Goal: Information Seeking & Learning: Learn about a topic

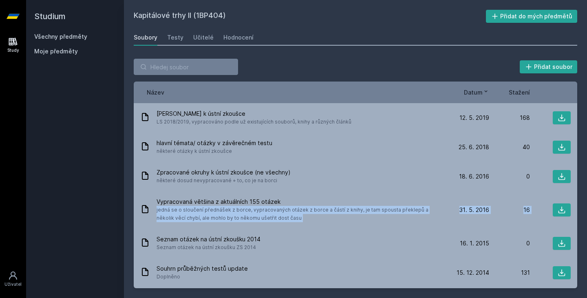
click at [70, 34] on link "Všechny předměty" at bounding box center [60, 36] width 53 height 7
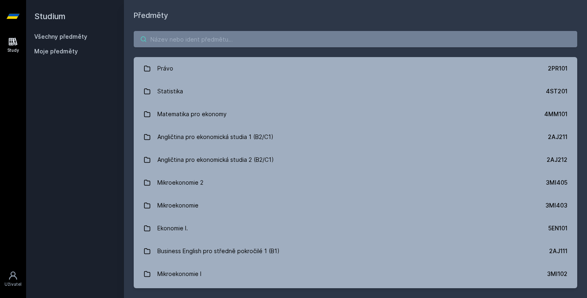
click at [275, 46] on input "search" at bounding box center [355, 39] width 443 height 16
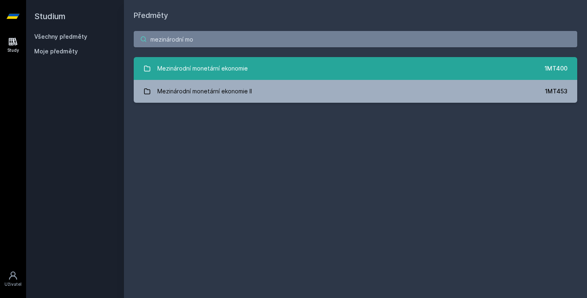
type input "mezinárodní mo"
click at [257, 61] on link "Mezinárodní monetární ekonomie 1MT400" at bounding box center [355, 68] width 443 height 23
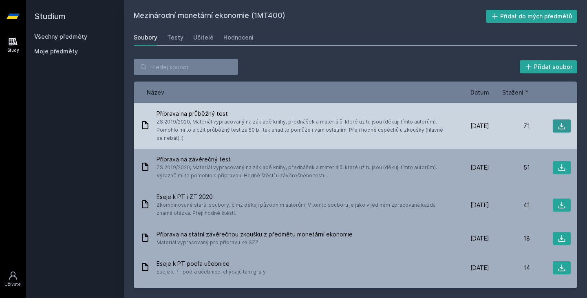
click at [552, 125] on button at bounding box center [561, 125] width 18 height 13
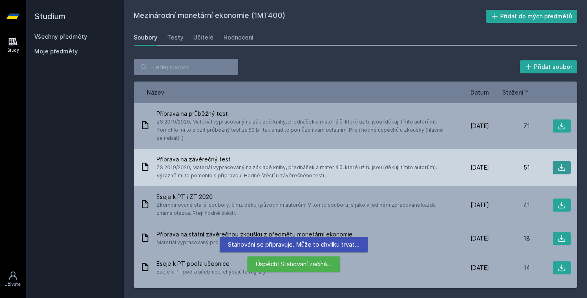
click at [558, 169] on icon at bounding box center [561, 167] width 7 height 7
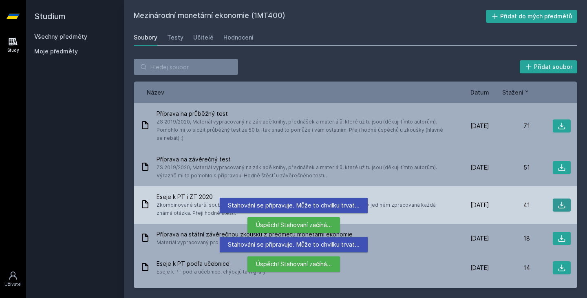
click at [557, 202] on icon at bounding box center [561, 205] width 8 height 8
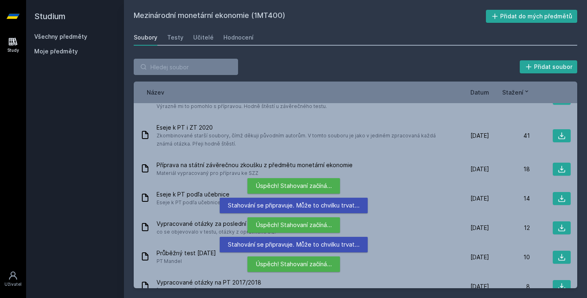
scroll to position [86, 0]
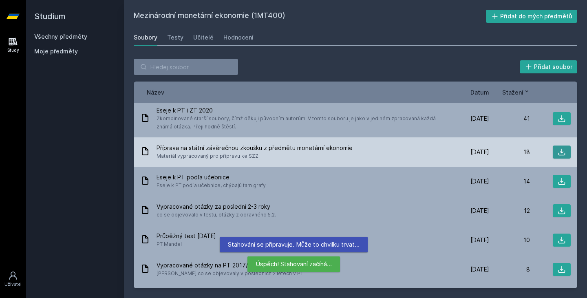
click at [557, 152] on icon at bounding box center [561, 152] width 8 height 8
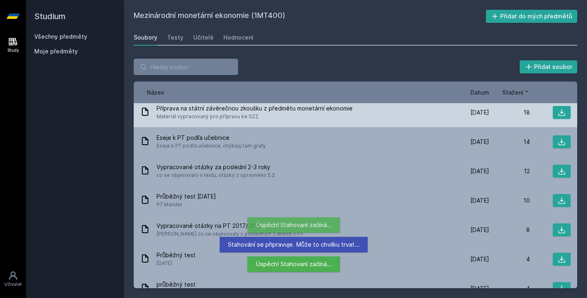
scroll to position [126, 0]
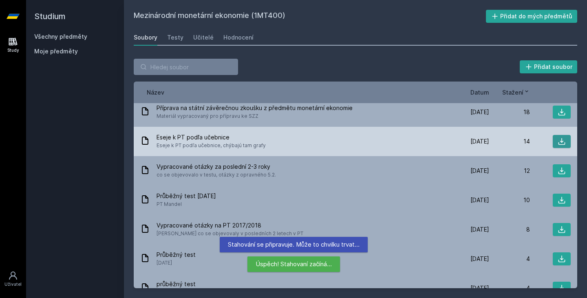
click at [558, 144] on icon at bounding box center [561, 141] width 7 height 7
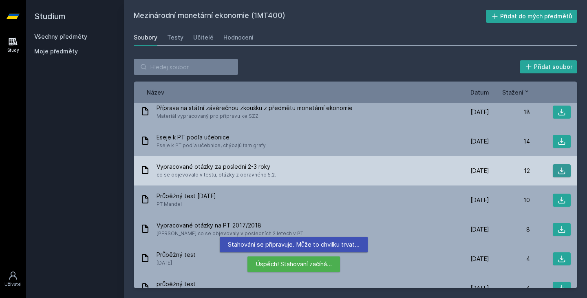
click at [559, 166] on button at bounding box center [561, 170] width 18 height 13
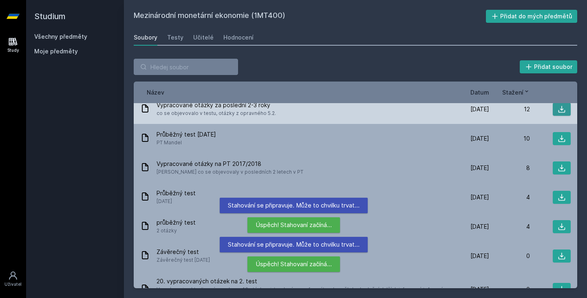
scroll to position [0, 0]
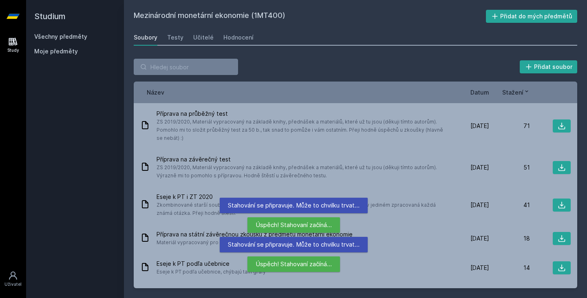
click at [477, 86] on div "Název Datum Stažení" at bounding box center [355, 92] width 443 height 22
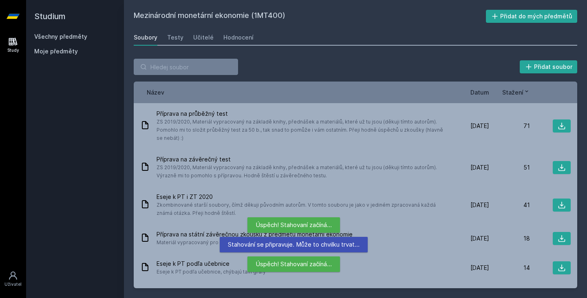
click at [478, 89] on span "Datum" at bounding box center [479, 92] width 19 height 9
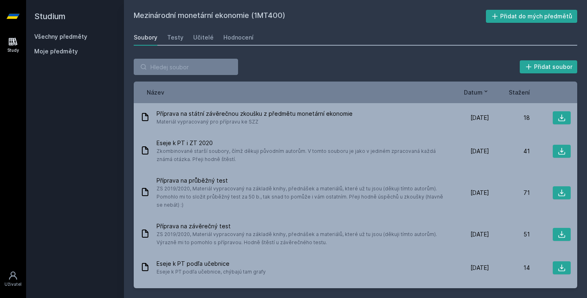
click at [519, 94] on span "Stažení" at bounding box center [518, 92] width 21 height 9
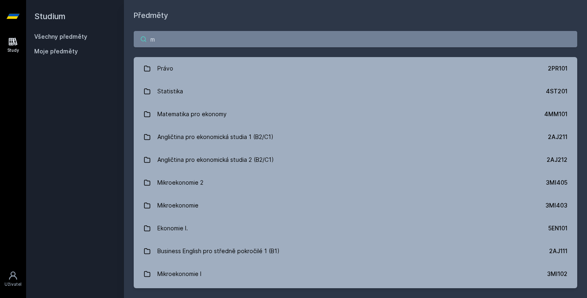
click at [216, 37] on input "m" at bounding box center [355, 39] width 443 height 16
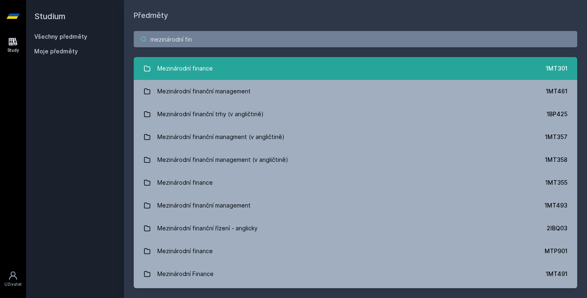
type input "mezinárodní fin"
click at [282, 72] on link "Mezinárodní finance 1MT301" at bounding box center [355, 68] width 443 height 23
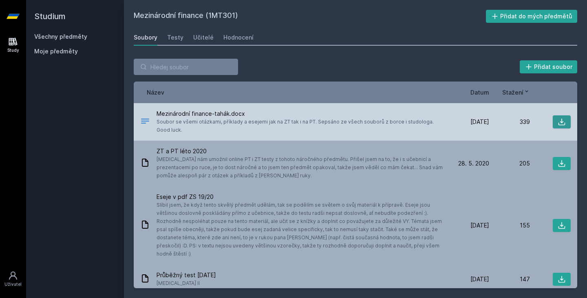
click at [558, 119] on icon at bounding box center [561, 122] width 7 height 7
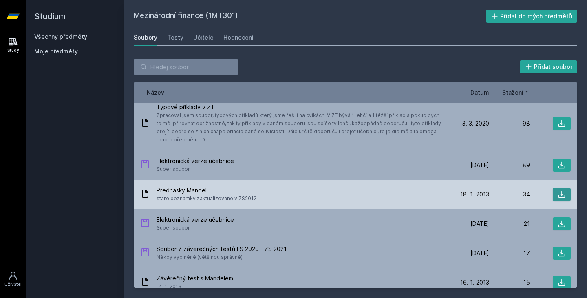
scroll to position [226, 0]
click at [557, 159] on button at bounding box center [561, 165] width 18 height 13
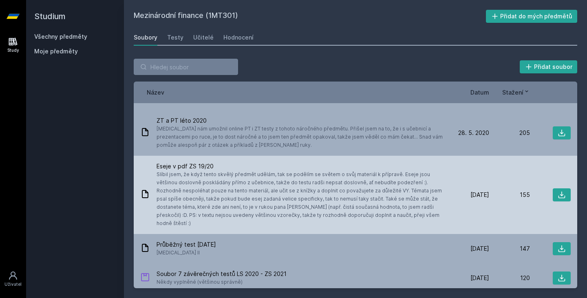
scroll to position [30, 0]
click at [556, 195] on button at bounding box center [561, 195] width 18 height 13
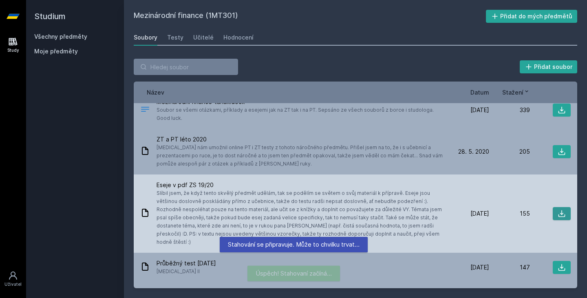
scroll to position [0, 0]
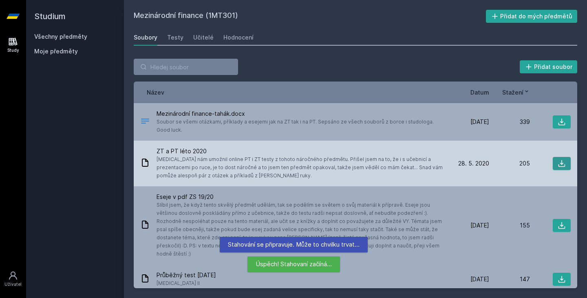
click at [559, 160] on icon at bounding box center [561, 163] width 8 height 8
